Goal: Transaction & Acquisition: Obtain resource

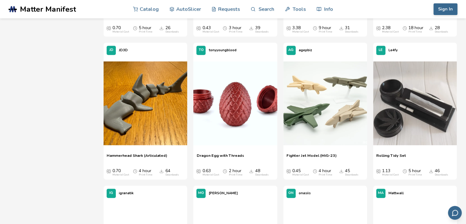
scroll to position [486, 0]
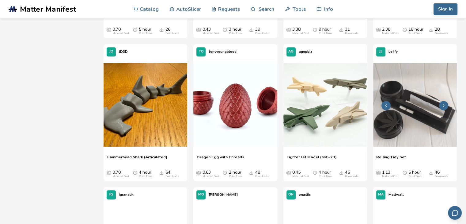
click at [406, 124] on img at bounding box center [415, 105] width 84 height 84
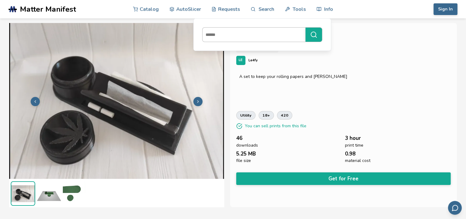
click at [226, 37] on input at bounding box center [252, 34] width 100 height 11
type input "**********"
click at [305, 28] on button "**********" at bounding box center [313, 35] width 17 height 14
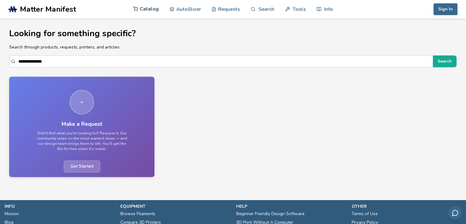
click at [145, 11] on link "Catalog" at bounding box center [146, 9] width 26 height 18
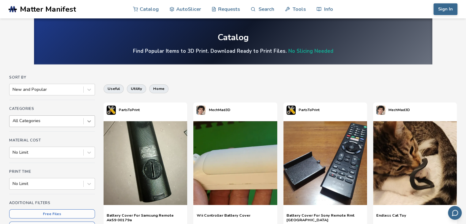
click at [88, 121] on icon at bounding box center [89, 121] width 6 height 6
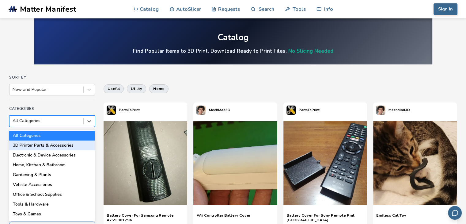
click at [58, 146] on div "3D Printer Parts & Accessories" at bounding box center [52, 145] width 86 height 10
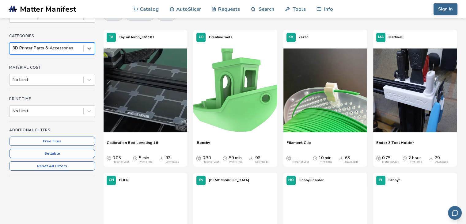
scroll to position [18, 0]
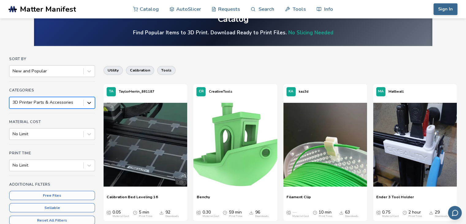
click at [87, 105] on icon at bounding box center [89, 103] width 6 height 6
click at [179, 7] on link "AutoSlicer" at bounding box center [185, 9] width 32 height 18
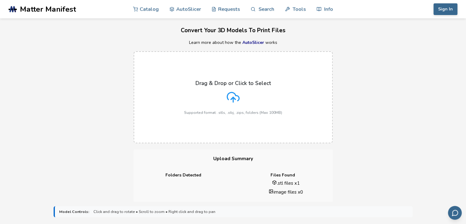
click at [231, 104] on div "Drag & Drop or Click to Select Supported format: .stls, .obj, .zips, folders (M…" at bounding box center [233, 97] width 98 height 35
click at [0, 0] on input "Drag & Drop or Click to Select Supported format: .stls, .obj, .zips, folders (M…" at bounding box center [0, 0] width 0 height 0
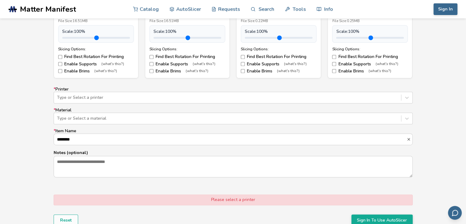
scroll to position [374, 0]
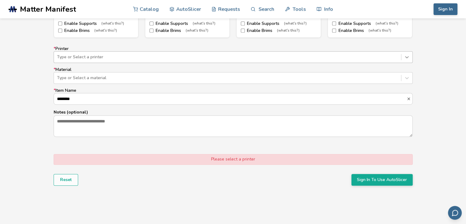
click at [405, 57] on icon at bounding box center [407, 57] width 6 height 6
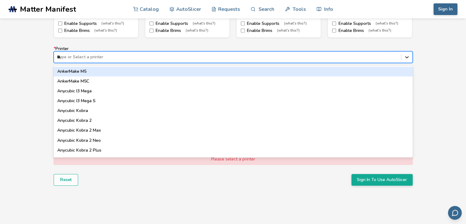
type input "***"
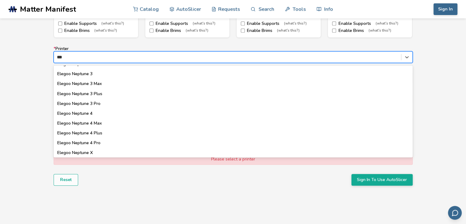
scroll to position [48, 0]
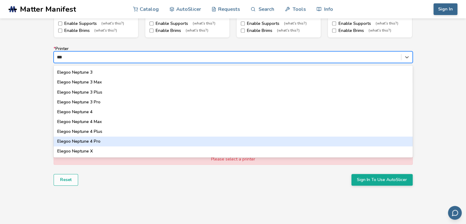
click at [87, 141] on div "Elegoo Neptune 4 Pro" at bounding box center [233, 141] width 359 height 10
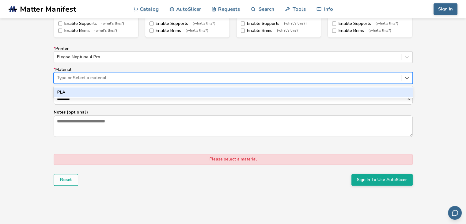
click at [119, 77] on div at bounding box center [227, 78] width 341 height 6
click at [294, 93] on div "PLA" at bounding box center [233, 92] width 359 height 10
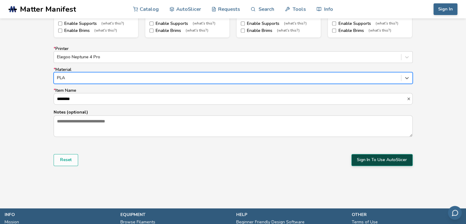
click at [389, 157] on button "Sign In To Use AutoSlicer" at bounding box center [381, 160] width 61 height 12
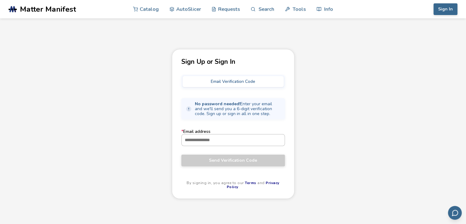
click at [209, 144] on input "* Email address" at bounding box center [233, 139] width 103 height 11
type input "**********"
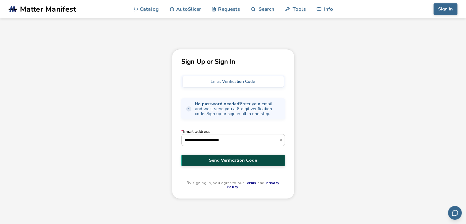
click at [224, 162] on span "Send Verification Code" at bounding box center [233, 160] width 94 height 5
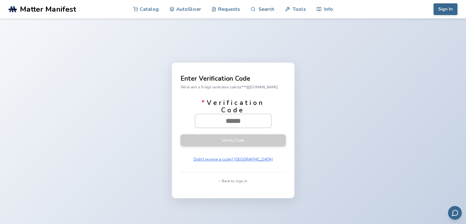
paste input "******"
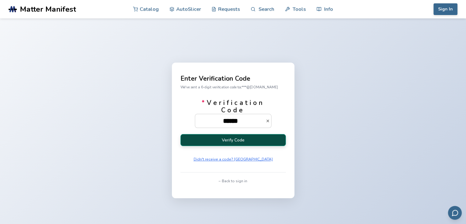
type input "******"
click at [232, 139] on button "Verify Code" at bounding box center [232, 140] width 105 height 12
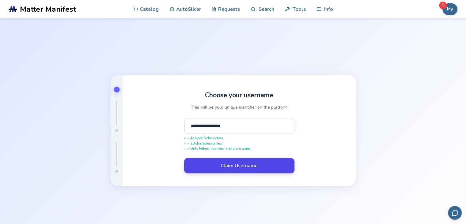
type input "**********"
click at [236, 167] on button "Claim Username" at bounding box center [239, 165] width 110 height 15
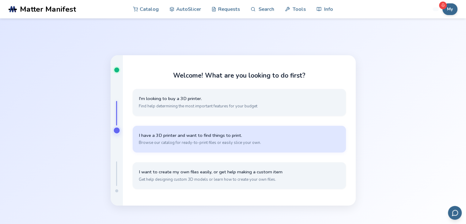
click at [195, 146] on button "I have a 3D printer and want to find things to print. Browse our catalog for re…" at bounding box center [239, 139] width 213 height 27
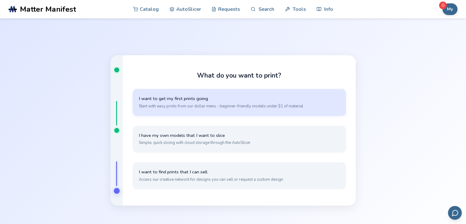
click at [184, 100] on span "I want to get my first prints going" at bounding box center [239, 99] width 201 height 6
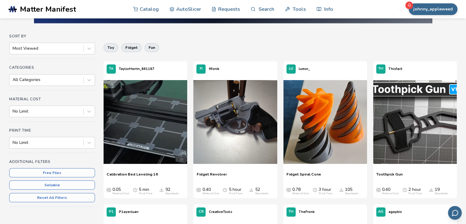
scroll to position [73, 0]
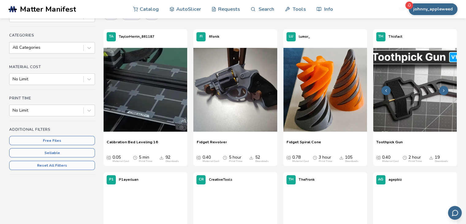
click at [416, 98] on img at bounding box center [415, 90] width 84 height 84
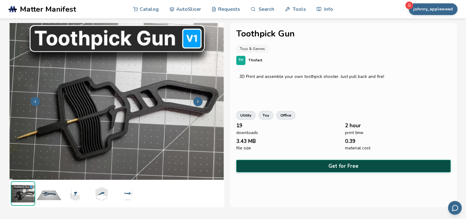
click at [342, 166] on button "Get for Free" at bounding box center [343, 166] width 214 height 13
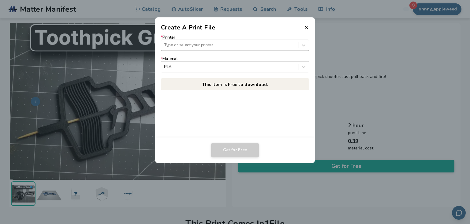
click at [232, 46] on div at bounding box center [229, 45] width 131 height 6
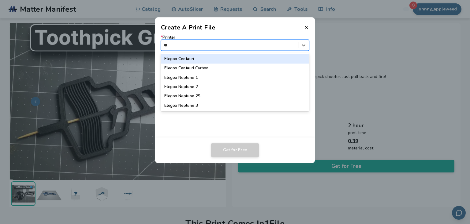
type input "***"
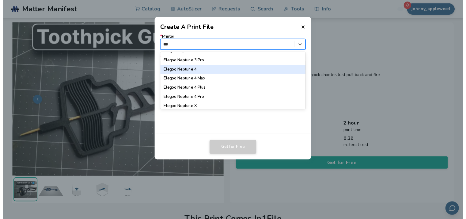
scroll to position [77, 0]
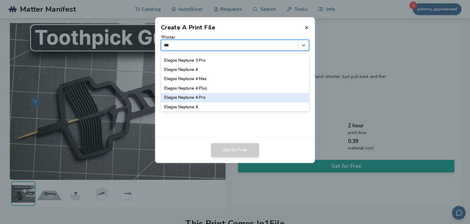
click at [194, 97] on div "Elegoo Neptune 4 Pro" at bounding box center [235, 97] width 149 height 9
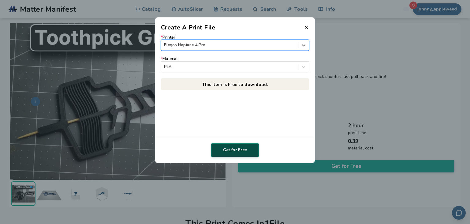
click at [230, 153] on button "Get for Free" at bounding box center [235, 150] width 48 height 14
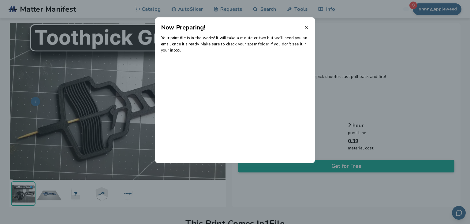
click at [307, 27] on icon at bounding box center [306, 27] width 5 height 5
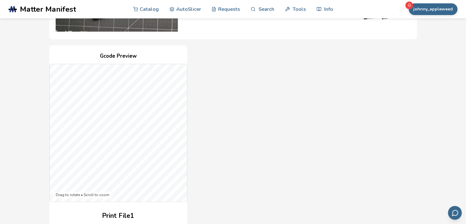
scroll to position [206, 0]
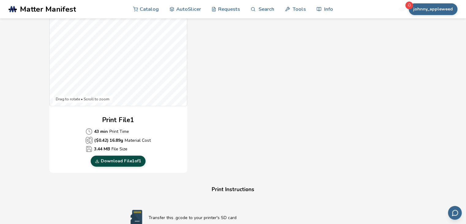
click at [115, 163] on link "Download File 1 of 1" at bounding box center [118, 160] width 55 height 11
click at [134, 160] on link "Download File 1 of 1" at bounding box center [118, 160] width 55 height 11
click at [115, 160] on link "Download File 1 of 1" at bounding box center [118, 160] width 55 height 11
click at [120, 161] on link "Download File 1 of 1" at bounding box center [118, 160] width 55 height 11
